Goal: Task Accomplishment & Management: Manage account settings

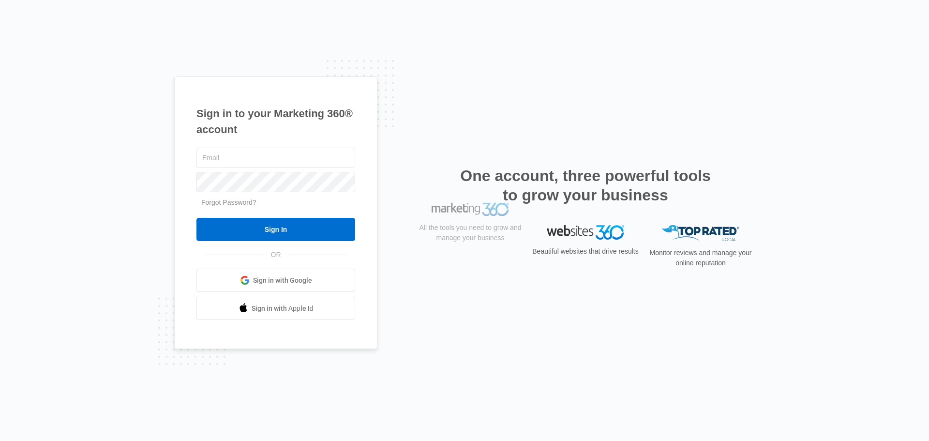
type input "[EMAIL_ADDRESS][DOMAIN_NAME]"
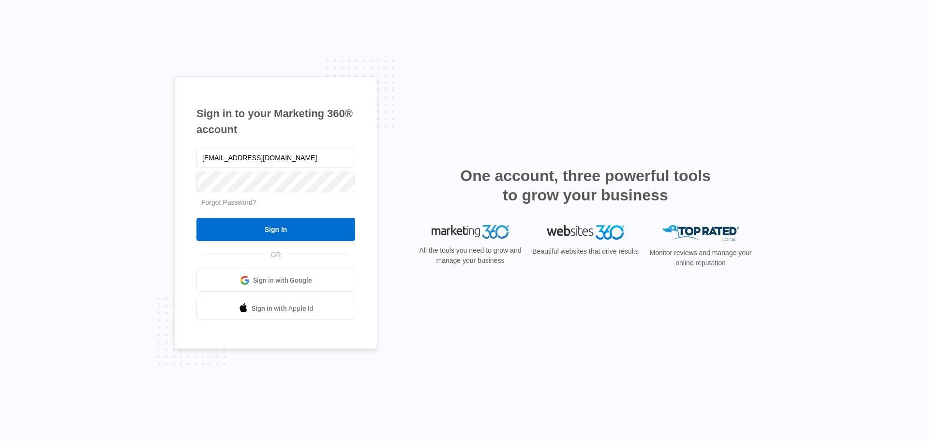
click at [289, 230] on input "Sign In" at bounding box center [275, 229] width 159 height 23
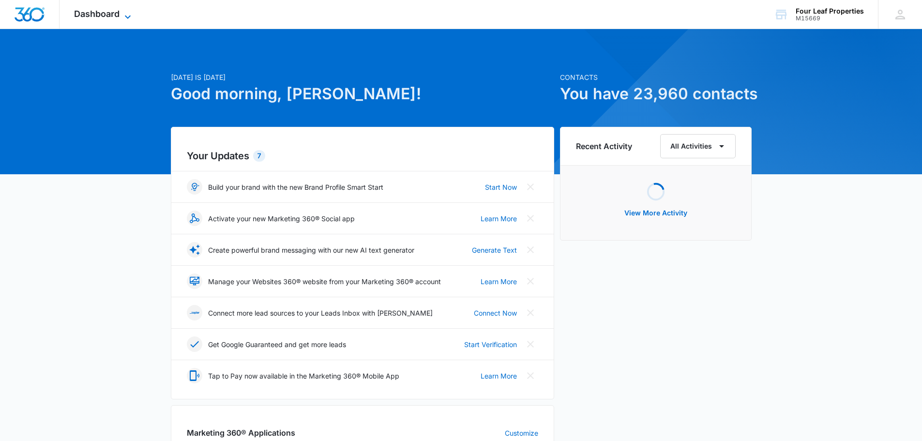
click at [114, 17] on span "Dashboard" at bounding box center [96, 14] width 45 height 10
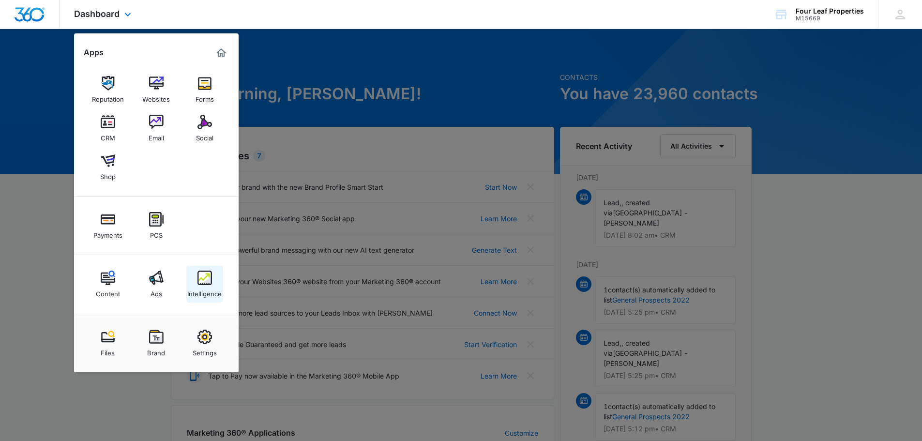
click at [197, 287] on div "Intelligence" at bounding box center [204, 291] width 34 height 13
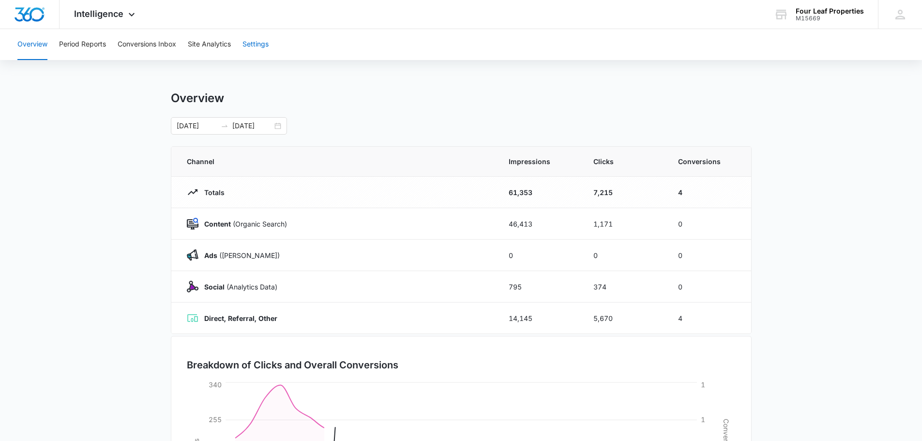
click at [250, 48] on button "Settings" at bounding box center [255, 44] width 26 height 31
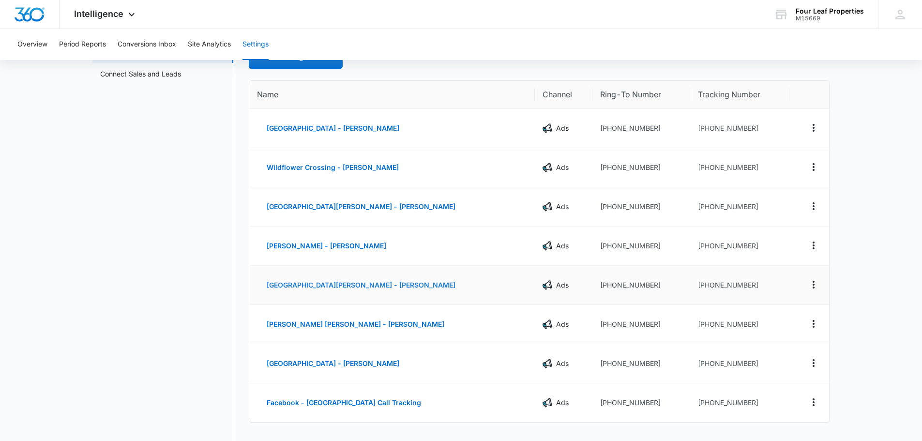
scroll to position [97, 0]
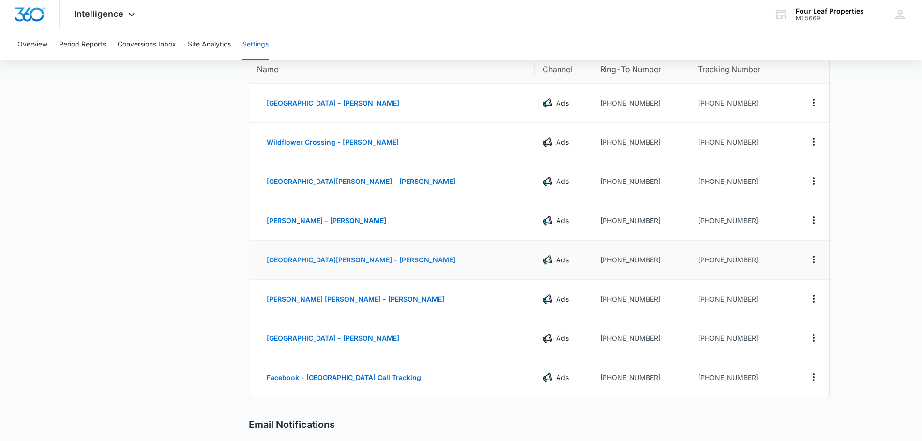
click at [373, 263] on button "[GEOGRAPHIC_DATA][PERSON_NAME] - [PERSON_NAME]" at bounding box center [361, 259] width 208 height 23
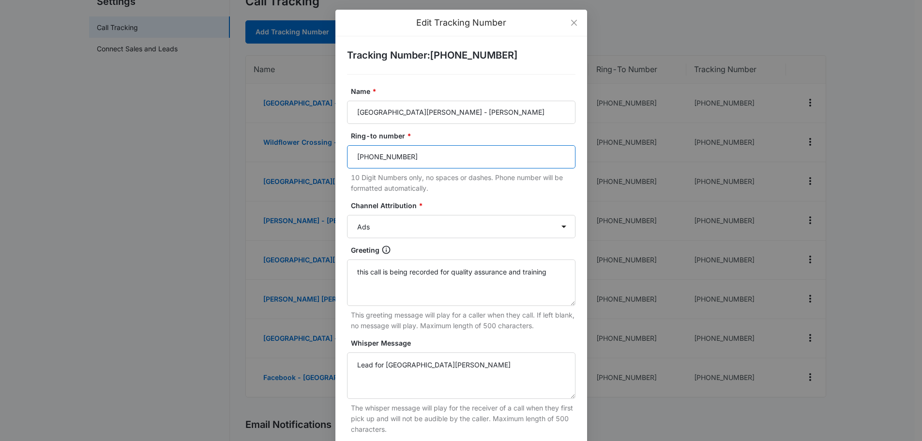
click at [388, 163] on input "[PHONE_NUMBER]" at bounding box center [461, 156] width 228 height 23
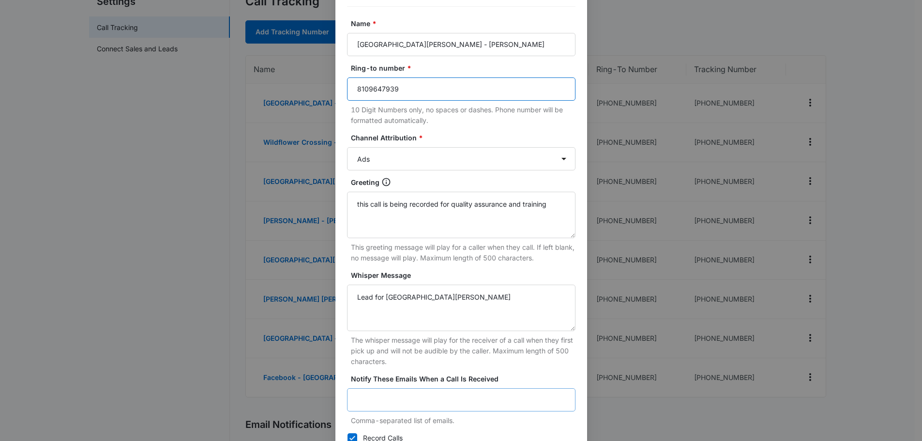
scroll to position [143, 0]
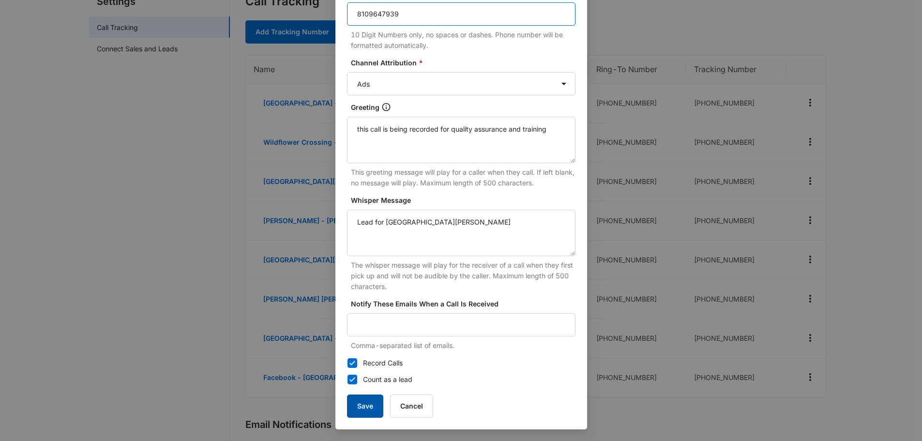
type input "8109647939"
click at [354, 403] on button "Save" at bounding box center [365, 405] width 36 height 23
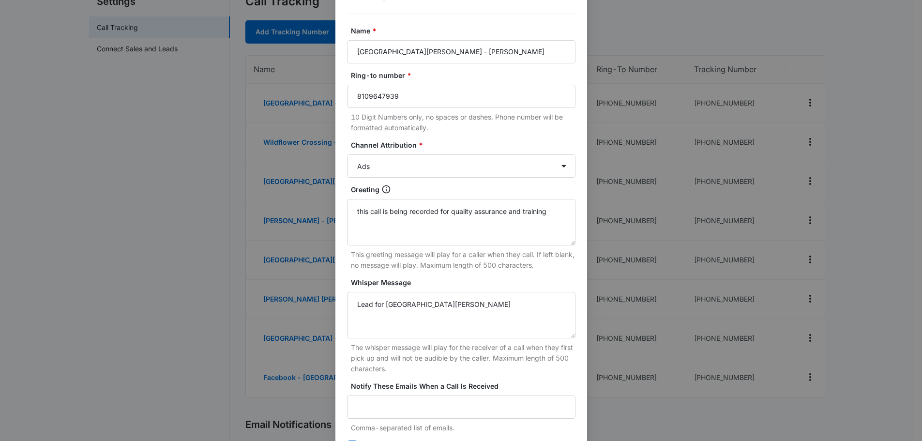
scroll to position [0, 0]
